Goal: Navigation & Orientation: Find specific page/section

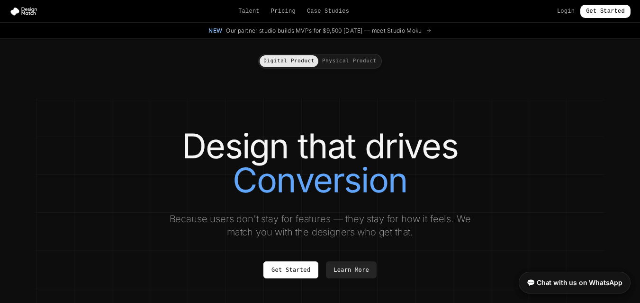
drag, startPoint x: 514, startPoint y: 146, endPoint x: 517, endPoint y: 152, distance: 6.6
drag, startPoint x: 517, startPoint y: 152, endPoint x: 533, endPoint y: 93, distance: 61.2
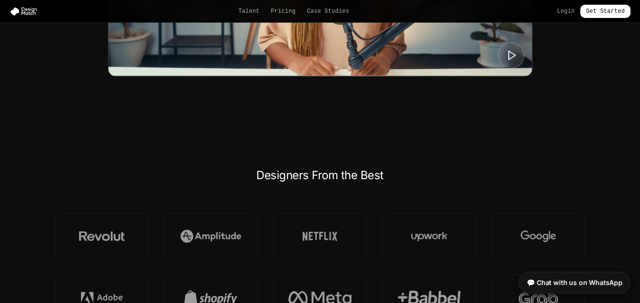
scroll to position [615, 0]
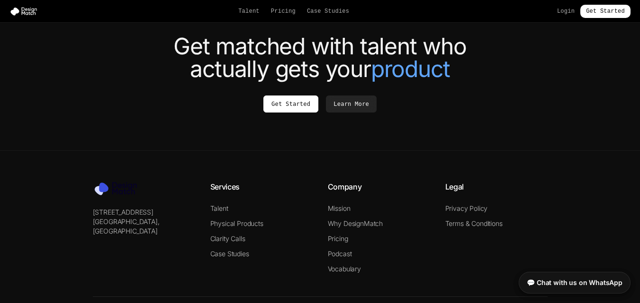
scroll to position [3651, 0]
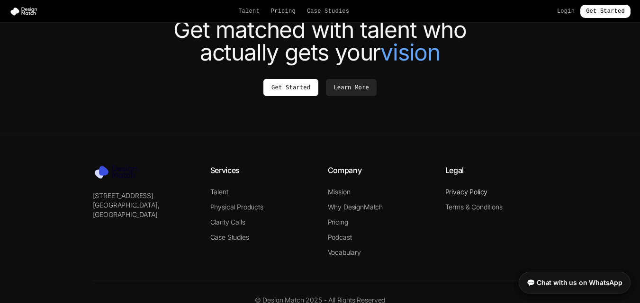
click at [469, 188] on link "Privacy Policy" at bounding box center [466, 192] width 43 height 8
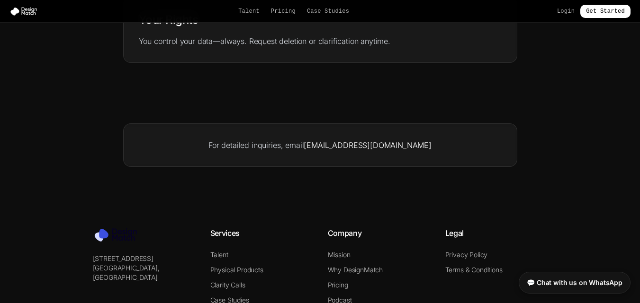
scroll to position [473, 0]
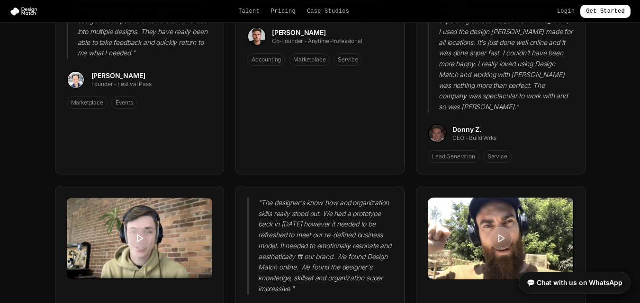
scroll to position [3651, 0]
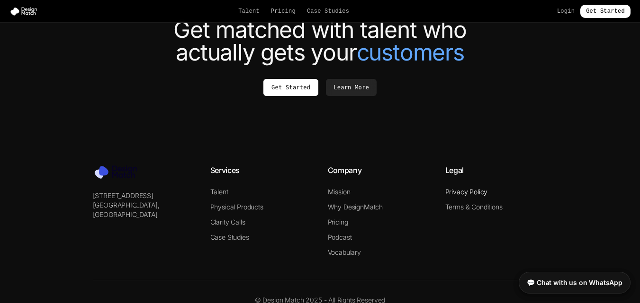
click at [458, 188] on link "Privacy Policy" at bounding box center [466, 192] width 43 height 8
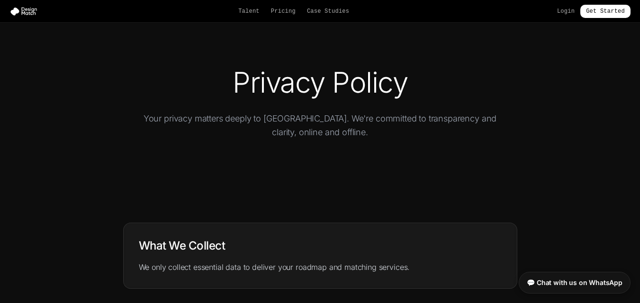
drag, startPoint x: 298, startPoint y: 175, endPoint x: 293, endPoint y: 180, distance: 7.7
click at [298, 176] on section "Privacy Policy Your privacy matters deeply to us. We're committed to transparen…" at bounding box center [320, 108] width 640 height 170
